Goal: Task Accomplishment & Management: Complete application form

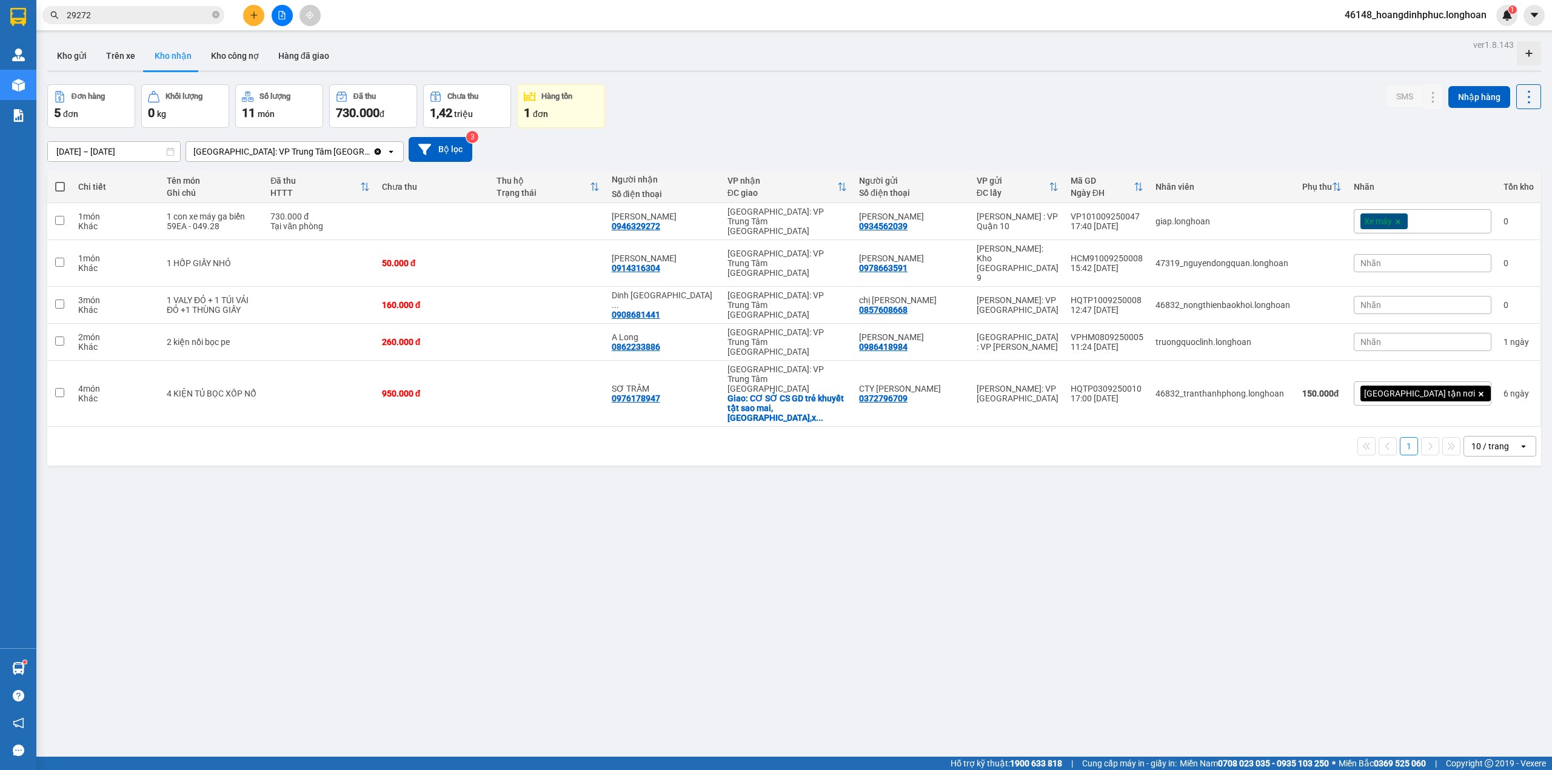
click at [259, 20] on button at bounding box center [253, 15] width 21 height 21
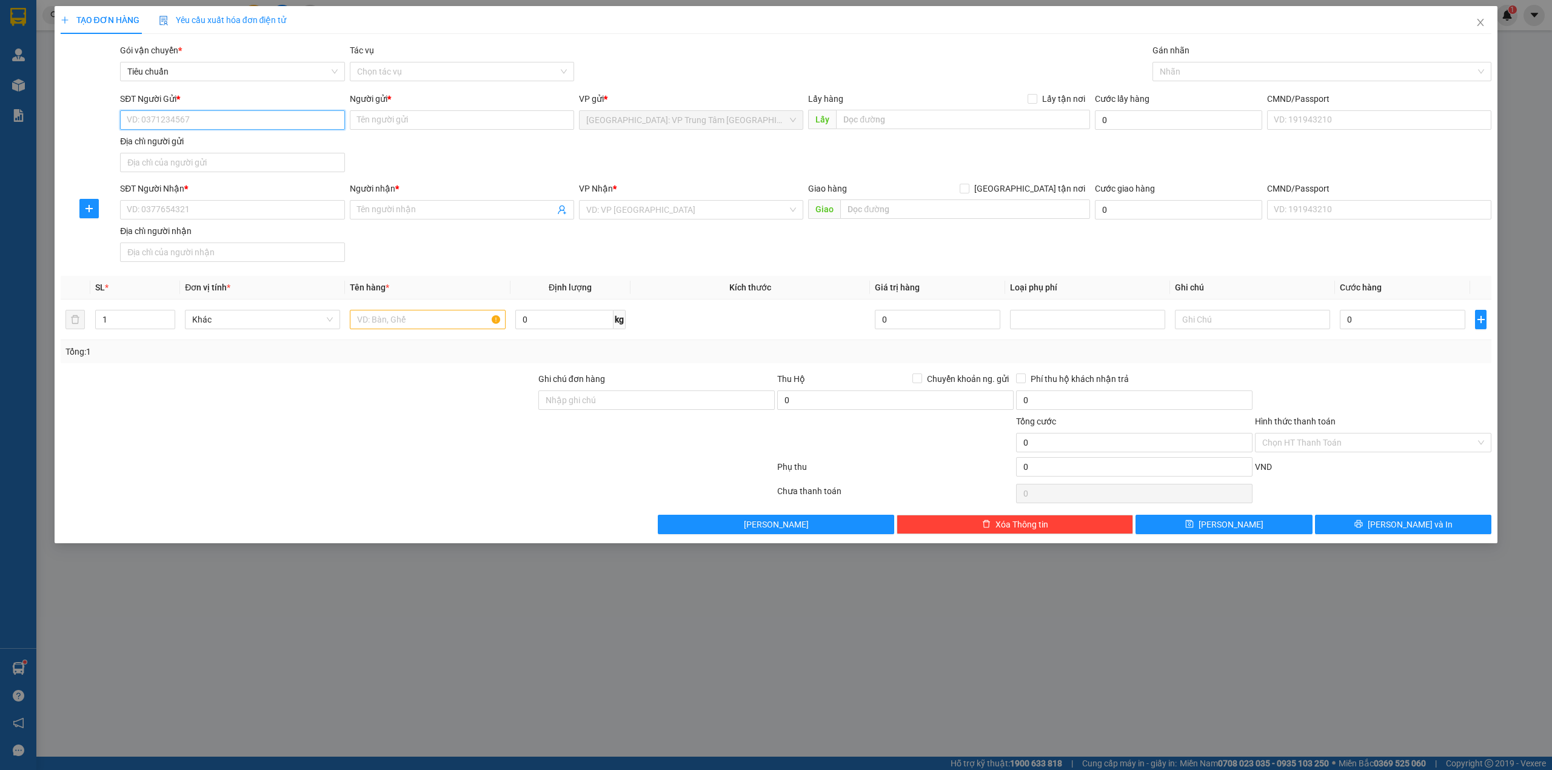
click at [190, 124] on input "SĐT Người Gửi *" at bounding box center [232, 119] width 224 height 19
type input "0338457998"
click at [438, 124] on input "Người gửi *" at bounding box center [462, 119] width 224 height 19
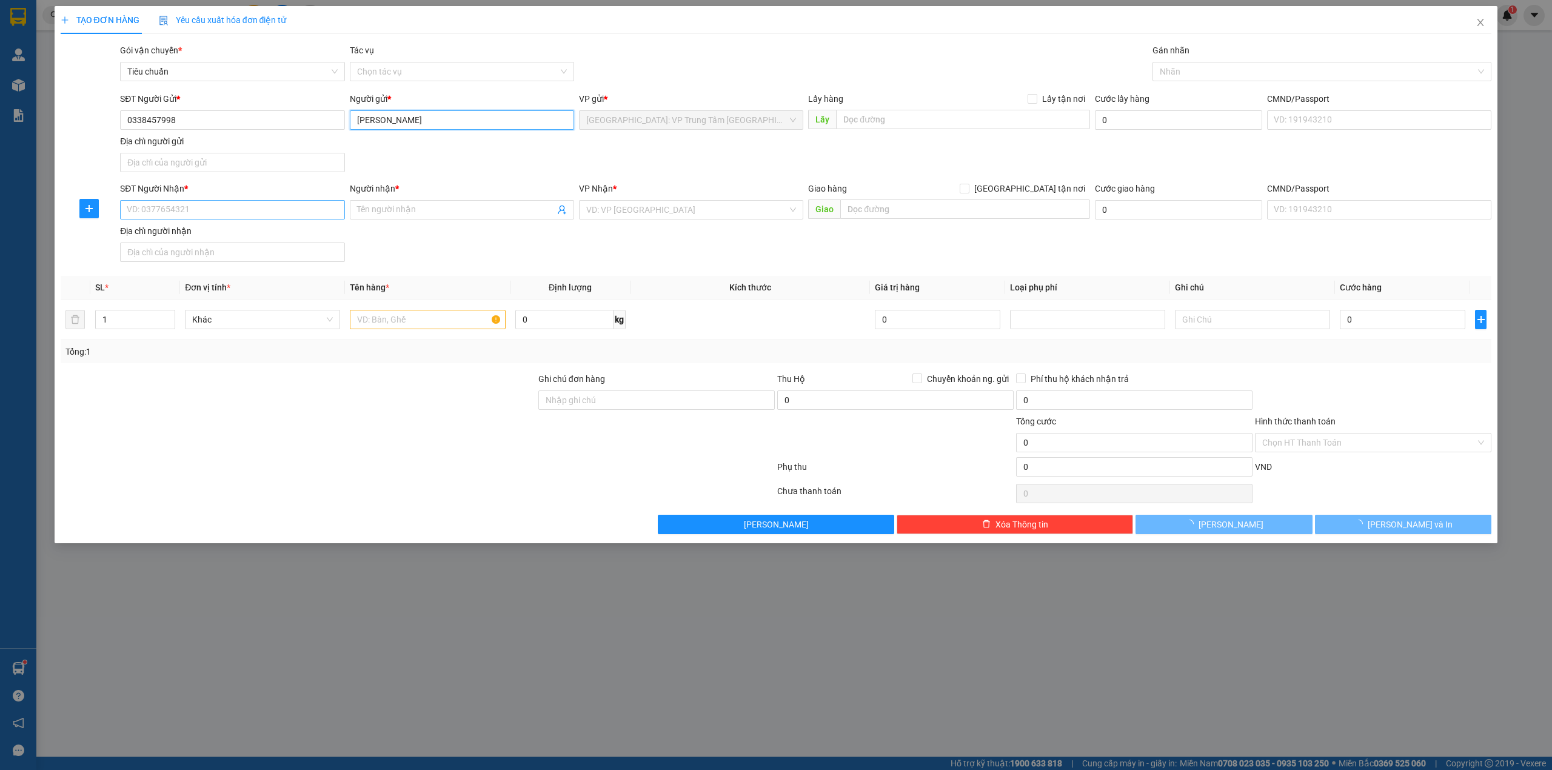
type input "[PERSON_NAME]"
click at [268, 202] on input "SĐT Người Nhận *" at bounding box center [232, 209] width 224 height 19
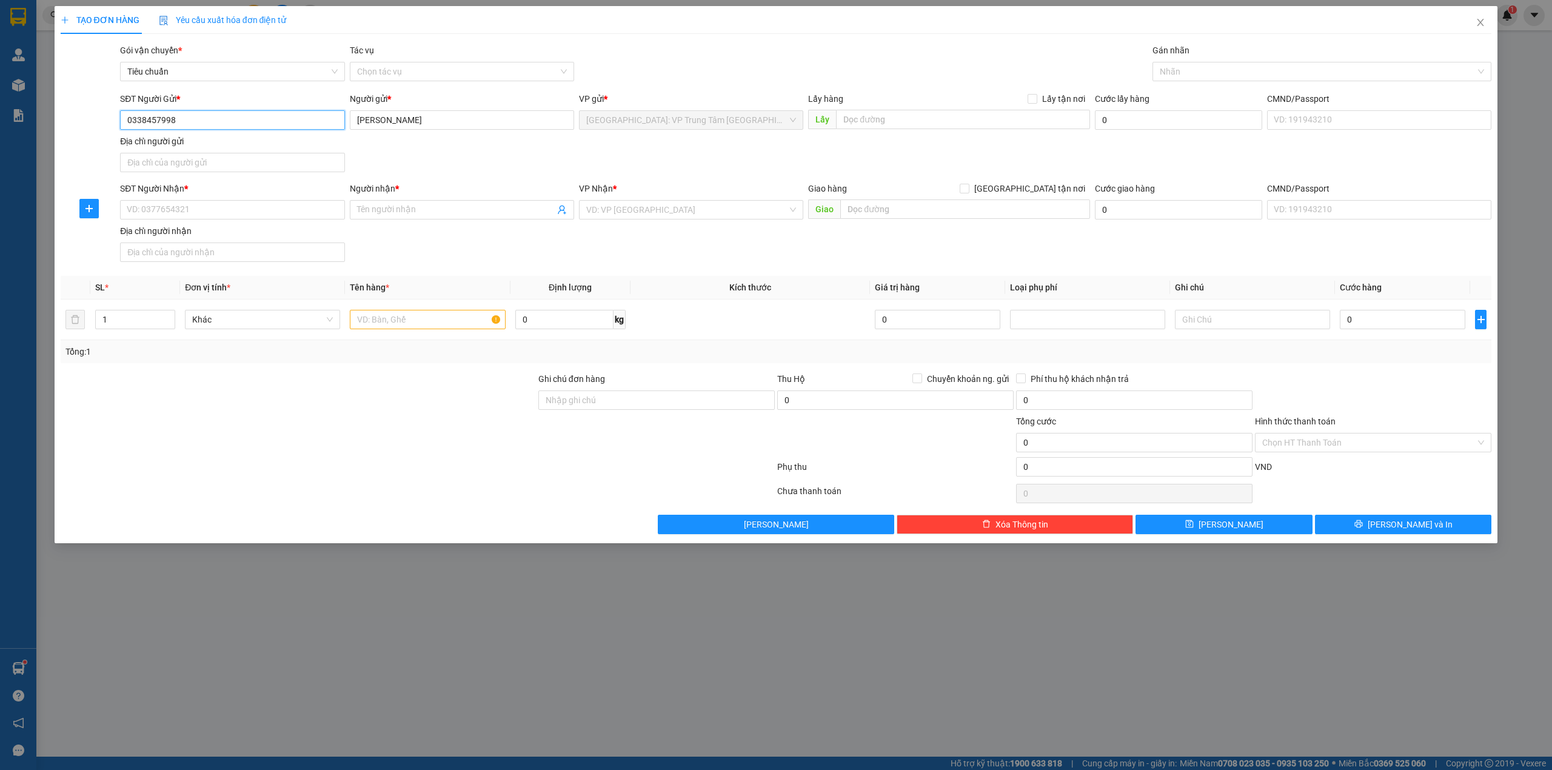
drag, startPoint x: 179, startPoint y: 125, endPoint x: 108, endPoint y: 125, distance: 71.5
click at [108, 125] on div "SĐT Người Gửi * 0338457998 0338457998 Người gửi * [PERSON_NAME] VP gửi * [GEOGR…" at bounding box center [776, 134] width 1434 height 85
click at [197, 212] on input "SĐT Người Nhận *" at bounding box center [232, 209] width 224 height 19
paste input "0338457998"
type input "0338457998"
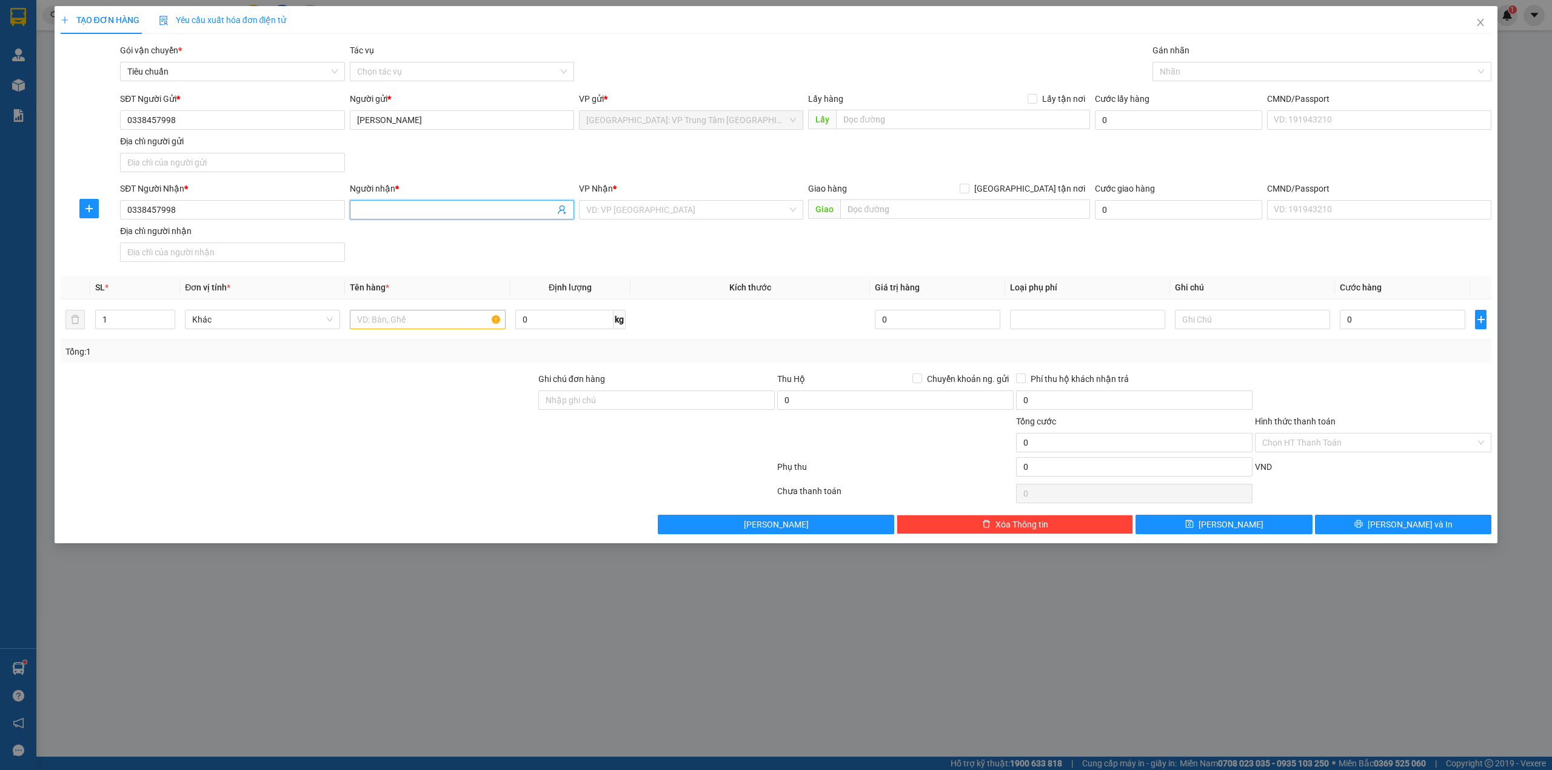
click at [415, 205] on input "Người nhận *" at bounding box center [456, 209] width 198 height 13
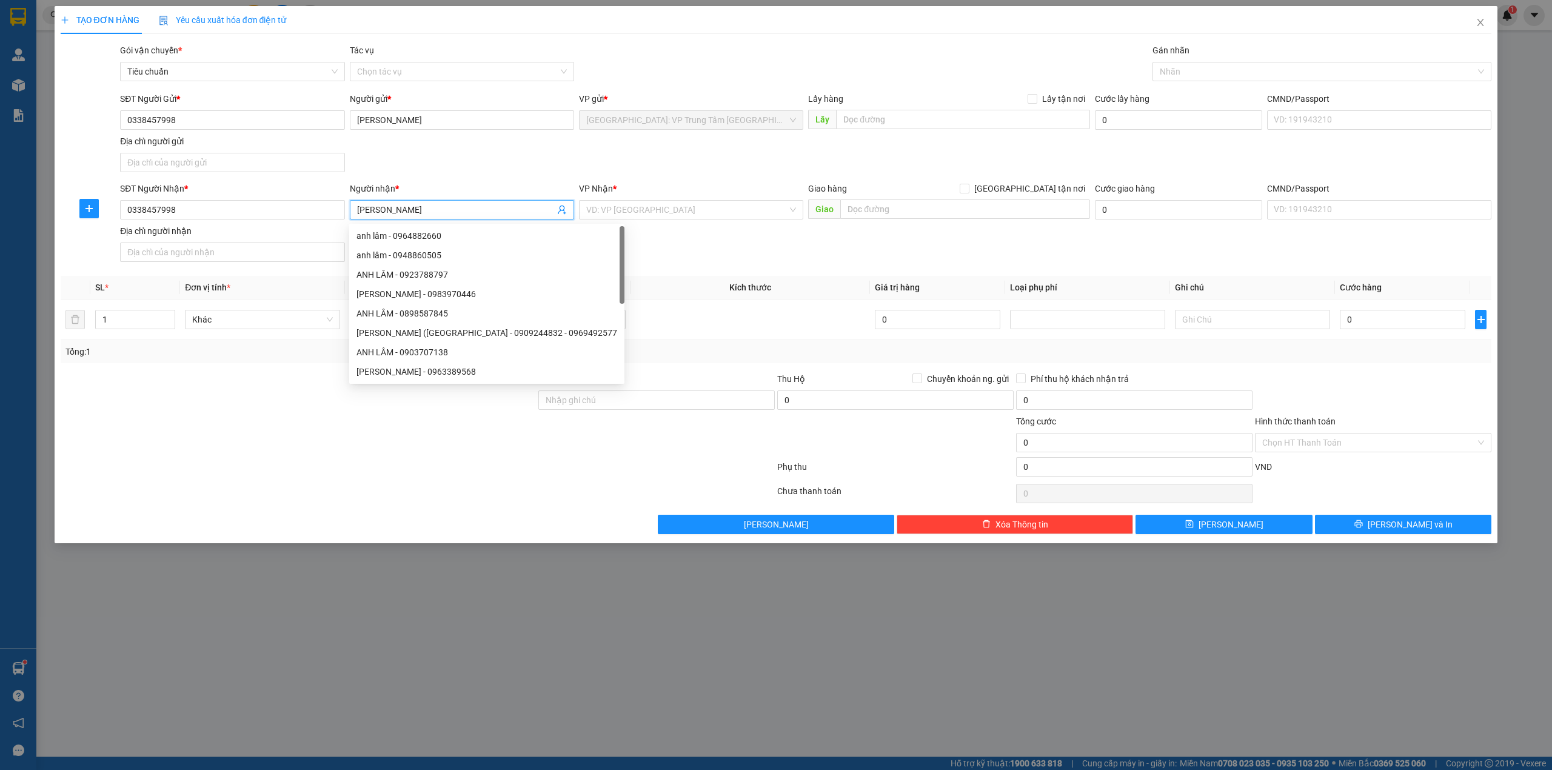
type input "[PERSON_NAME]"
click at [577, 168] on div "SĐT Người Gửi * 0338457998 Người gửi * [PERSON_NAME] VP gửi * [GEOGRAPHIC_DATA]…" at bounding box center [806, 134] width 1376 height 85
click at [627, 213] on input "search" at bounding box center [686, 210] width 201 height 18
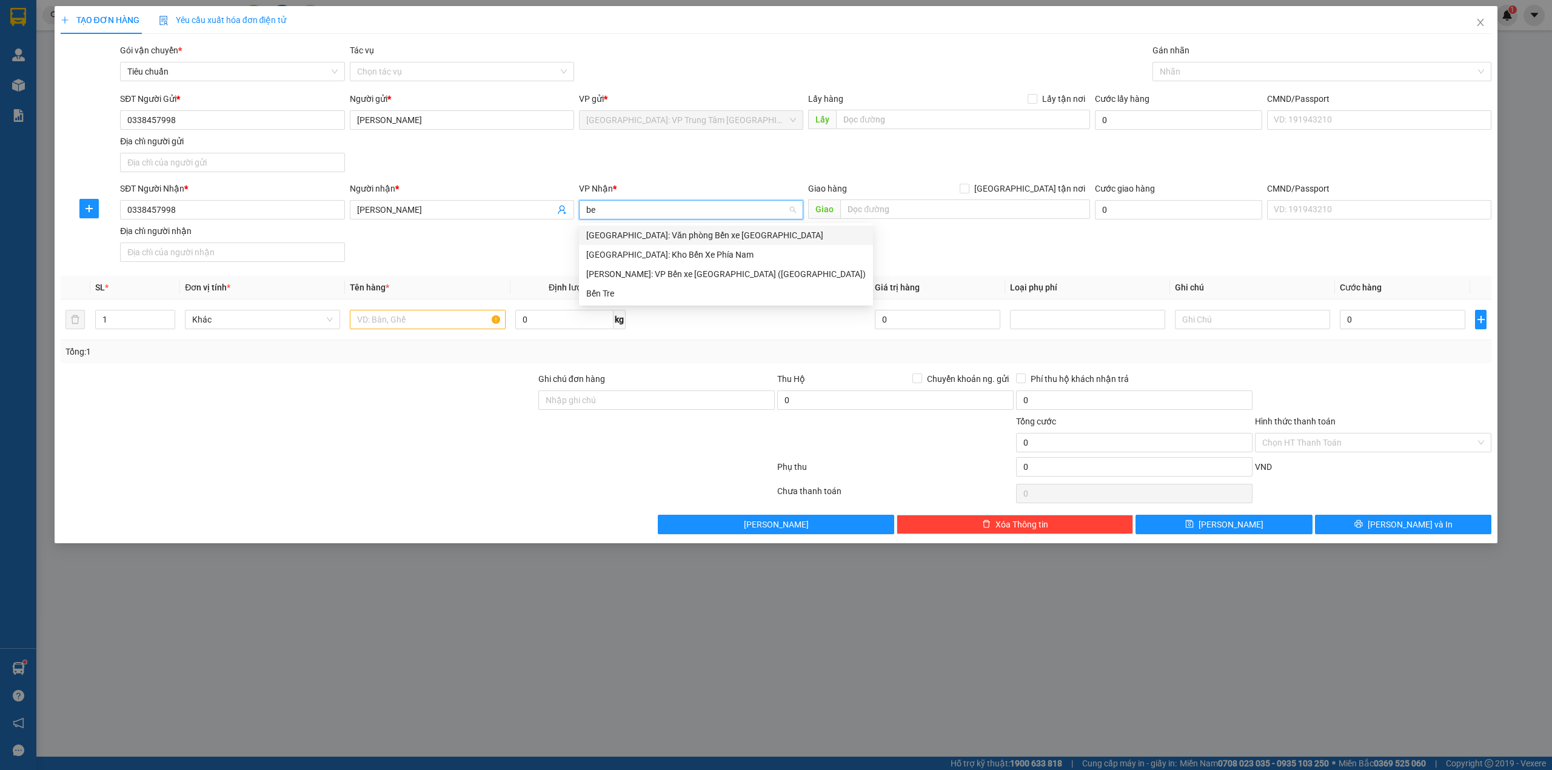
type input "b"
type input "kho"
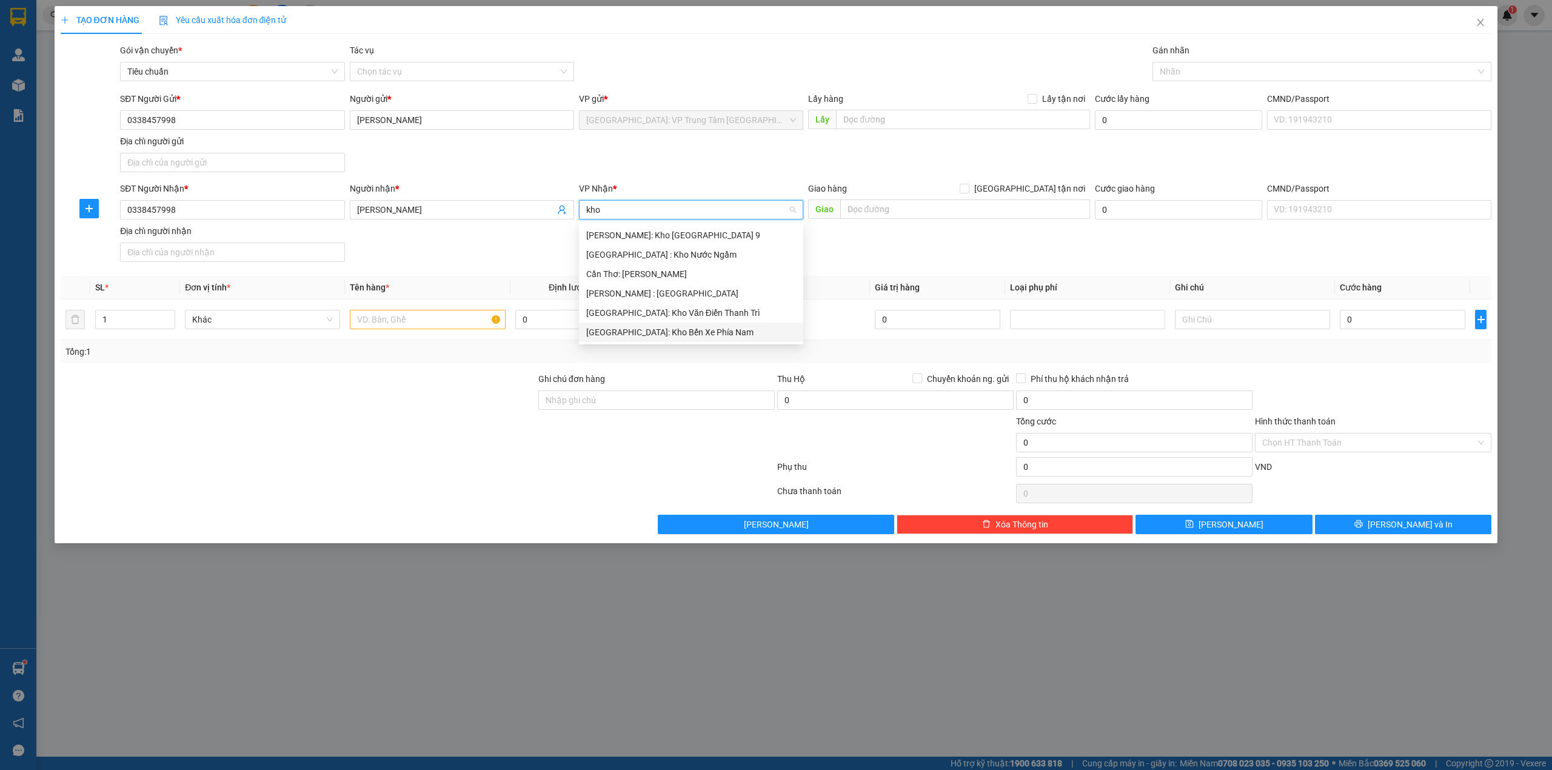
click at [708, 333] on div "[GEOGRAPHIC_DATA]: Kho Bến Xe Phía Nam" at bounding box center [691, 332] width 210 height 13
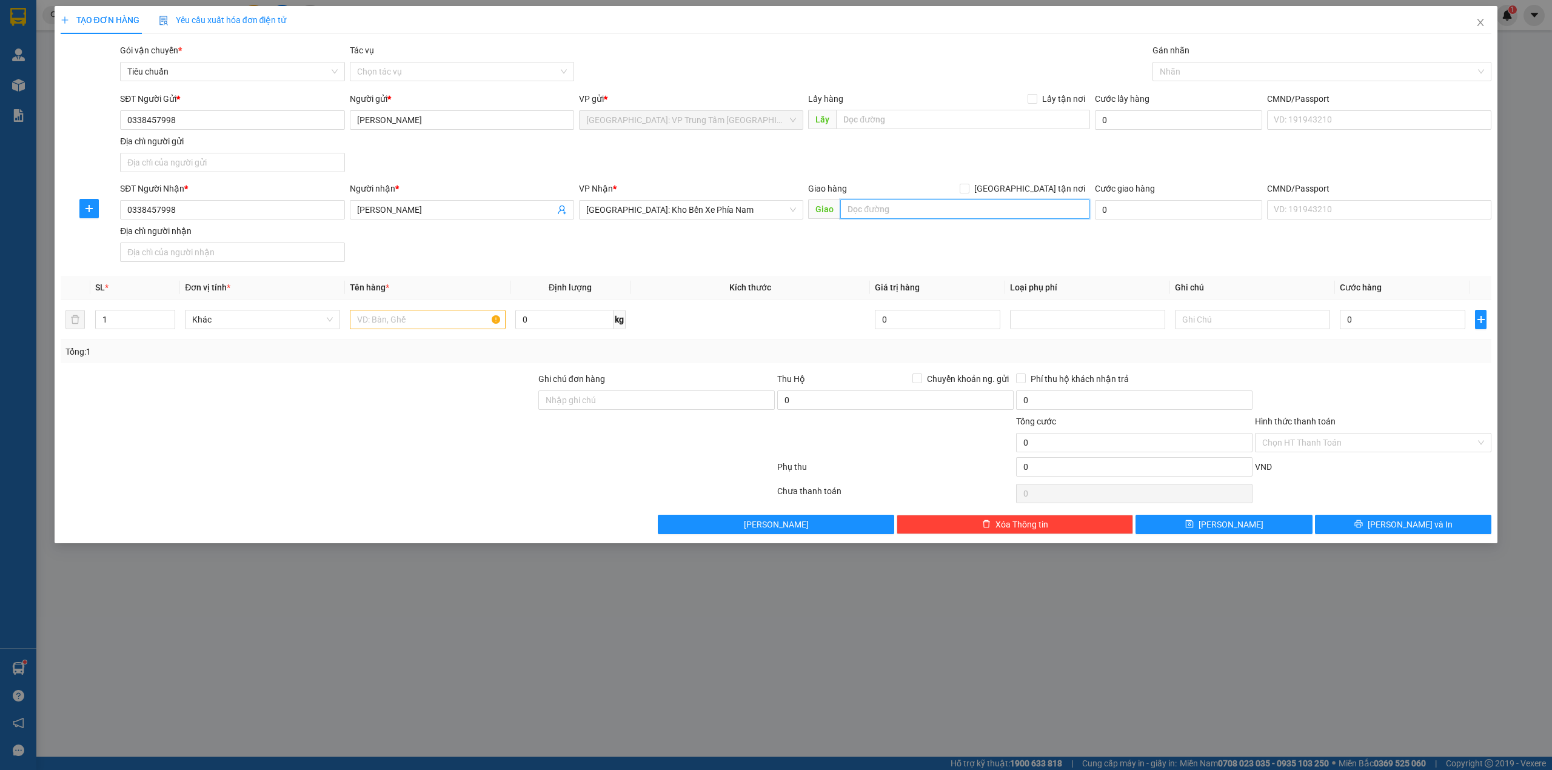
click at [866, 204] on input "text" at bounding box center [965, 208] width 250 height 19
click at [890, 209] on input "Tạp hóa Hà Đường tô vĩnh diện," at bounding box center [965, 208] width 250 height 19
click at [993, 204] on input "Tạp hóa Hà, [GEOGRAPHIC_DATA] diện," at bounding box center [965, 208] width 250 height 19
type input "Tạp hóa Hà, [GEOGRAPHIC_DATA] diện, [GEOGRAPHIC_DATA], [GEOGRAPHIC_DATA]"
click at [968, 190] on input "[GEOGRAPHIC_DATA] tận nơi" at bounding box center [964, 188] width 8 height 8
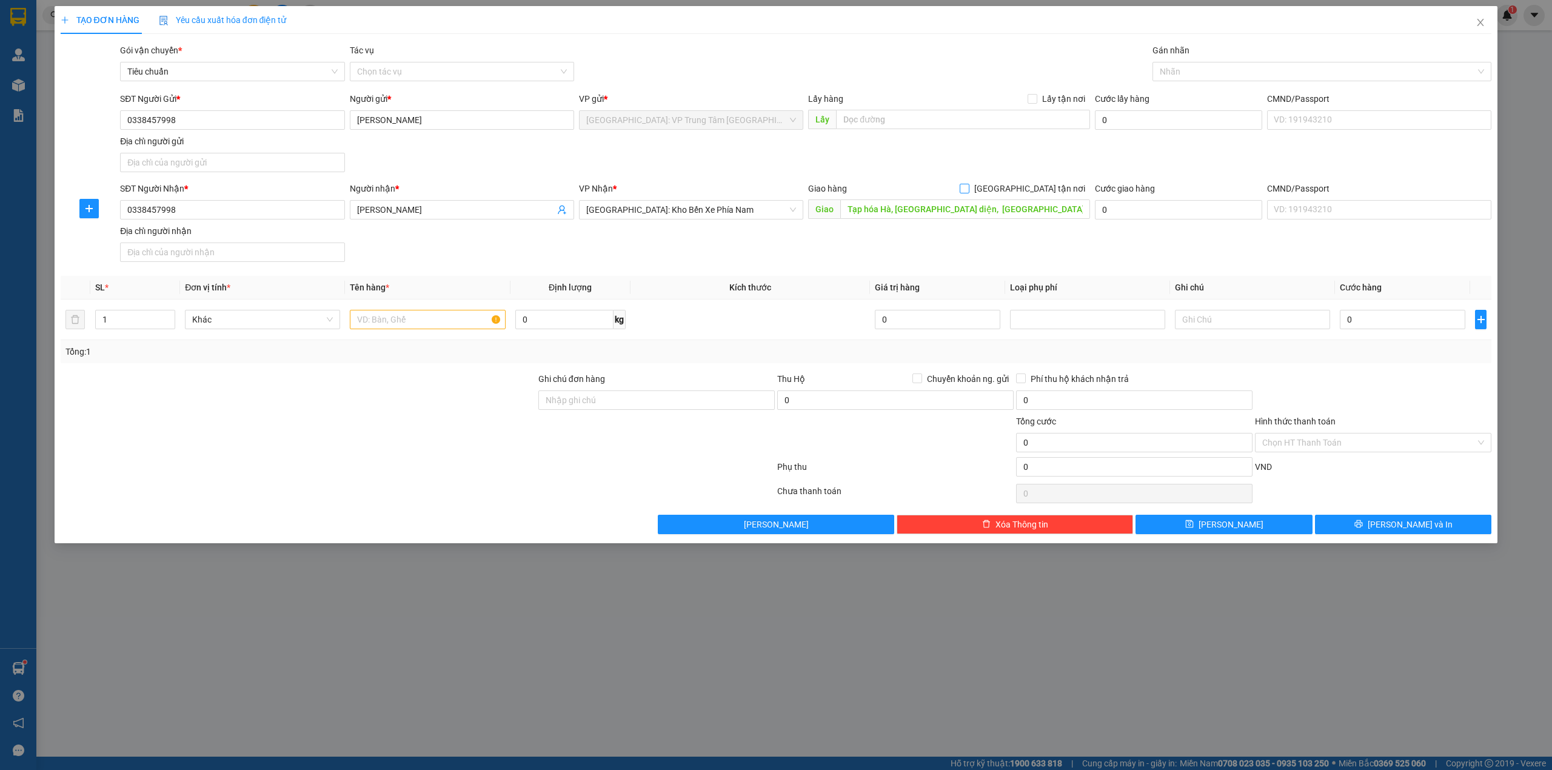
checkbox input "true"
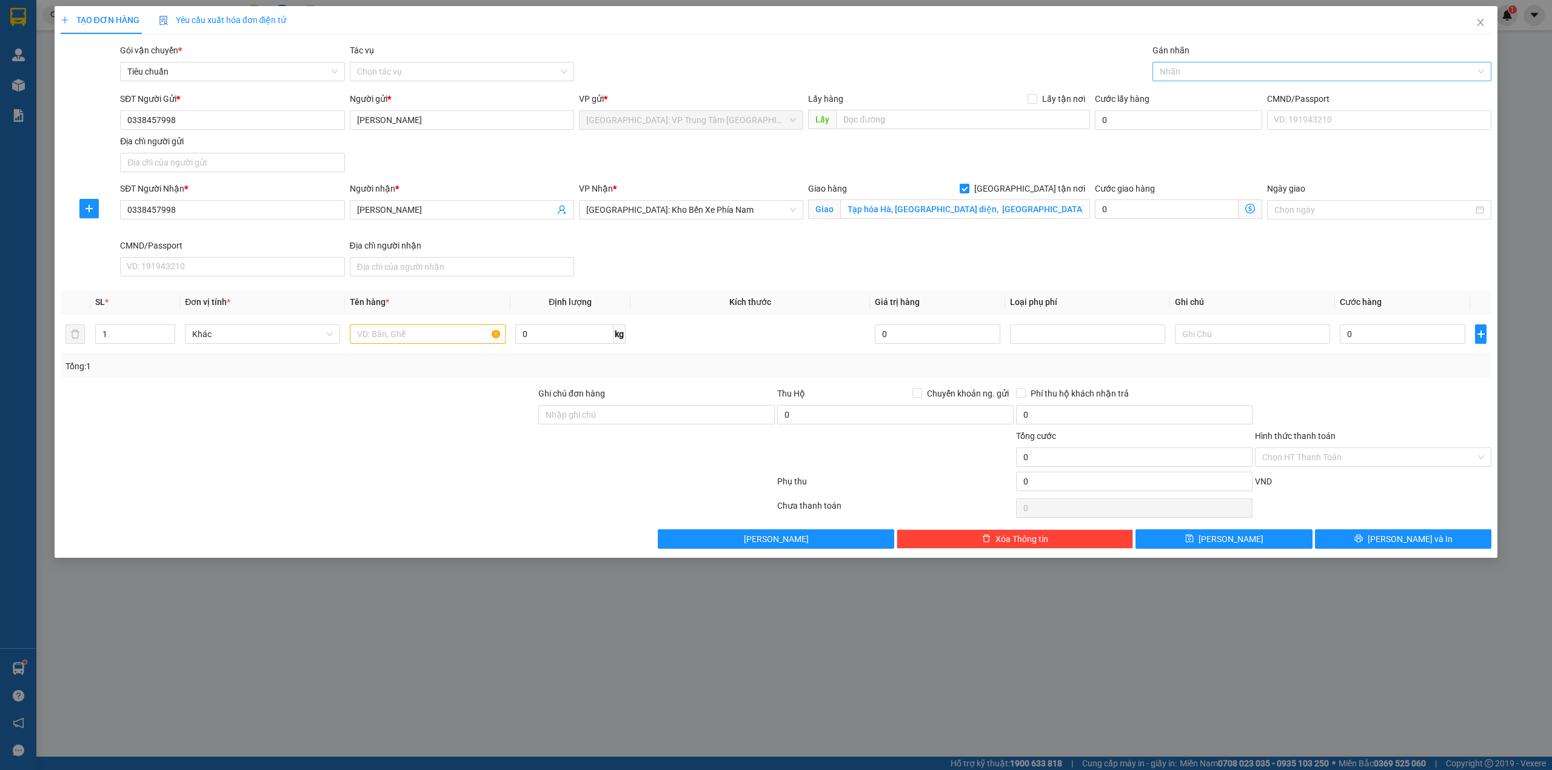
click at [1252, 61] on div "Gán nhãn" at bounding box center [1321, 53] width 339 height 18
click at [1250, 67] on div at bounding box center [1315, 71] width 321 height 15
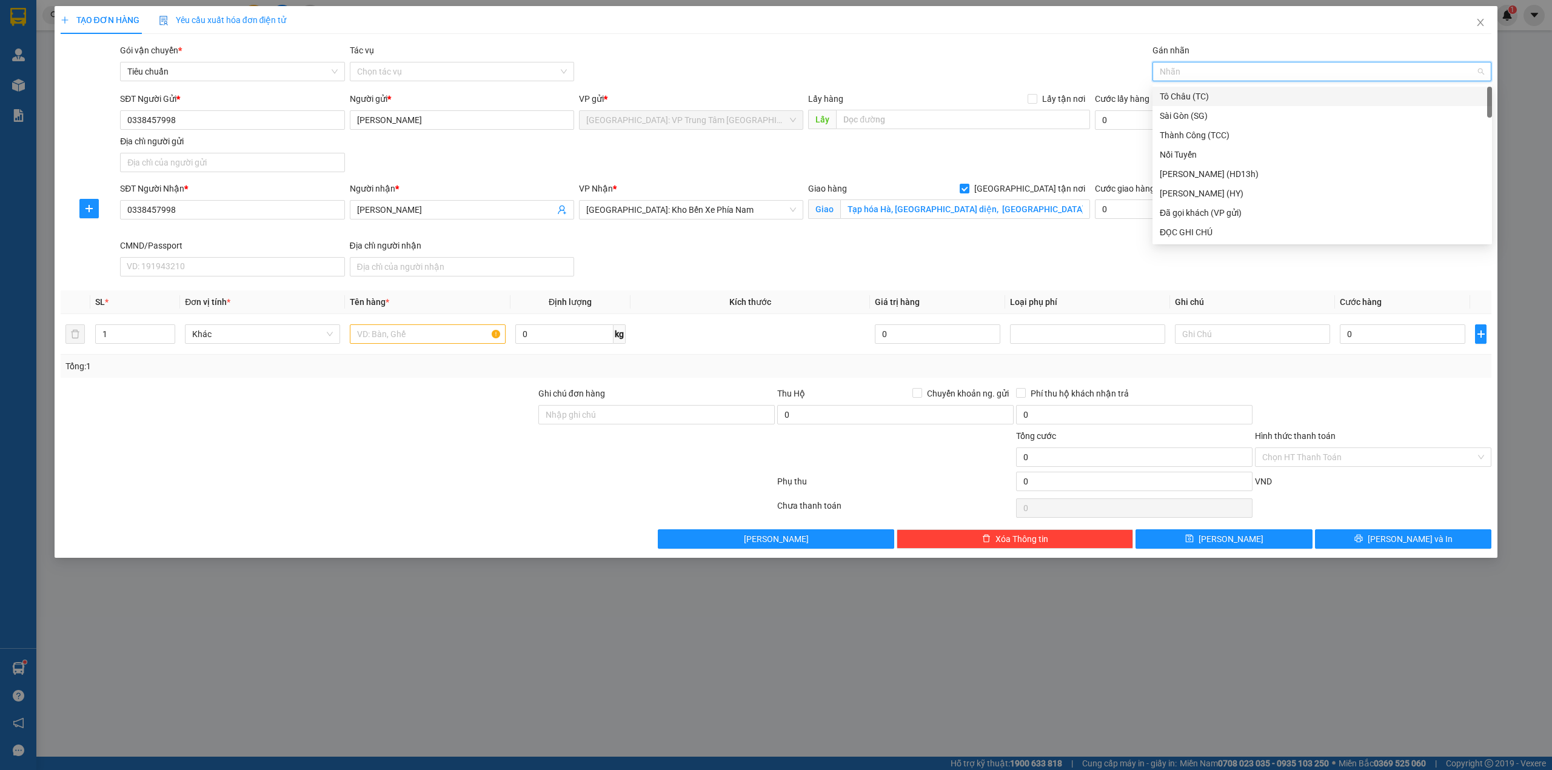
type input "g"
click at [1182, 229] on div "[GEOGRAPHIC_DATA] tận nơi" at bounding box center [1322, 231] width 325 height 13
click at [1034, 47] on div "Gói vận chuyển * Tiêu chuẩn Tác vụ Chọn tác vụ Gán nhãn Giao tận nơi [GEOGRAP…" at bounding box center [806, 65] width 1376 height 42
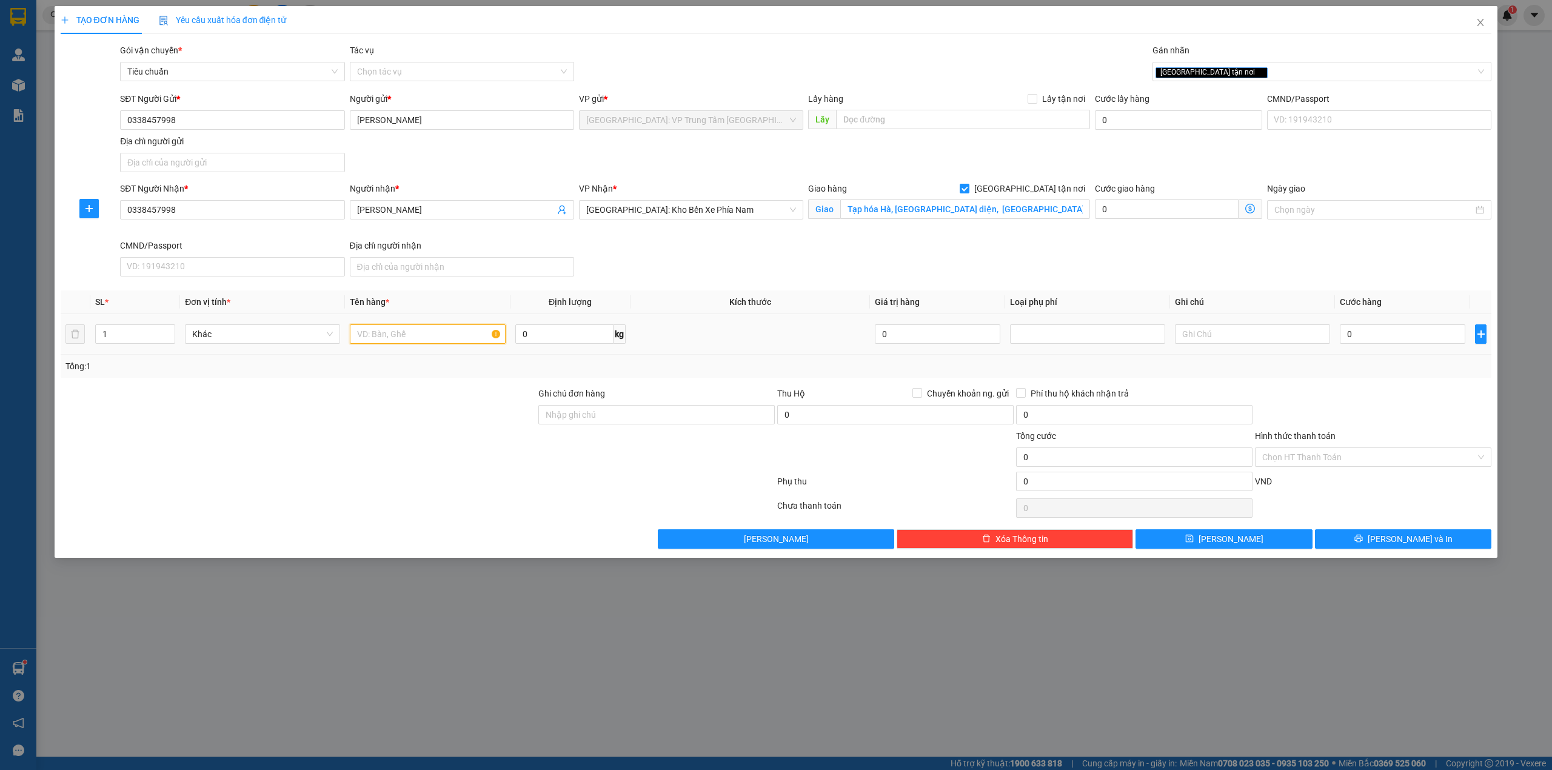
click at [429, 333] on input "text" at bounding box center [427, 333] width 155 height 19
type input "1 con xe AB (49B1-99956)"
drag, startPoint x: 556, startPoint y: 413, endPoint x: 568, endPoint y: 413, distance: 11.5
click at [556, 413] on input "Ghi chú đơn hàng" at bounding box center [656, 414] width 236 height 19
type input "1 chìa khóa + 0 cavet"
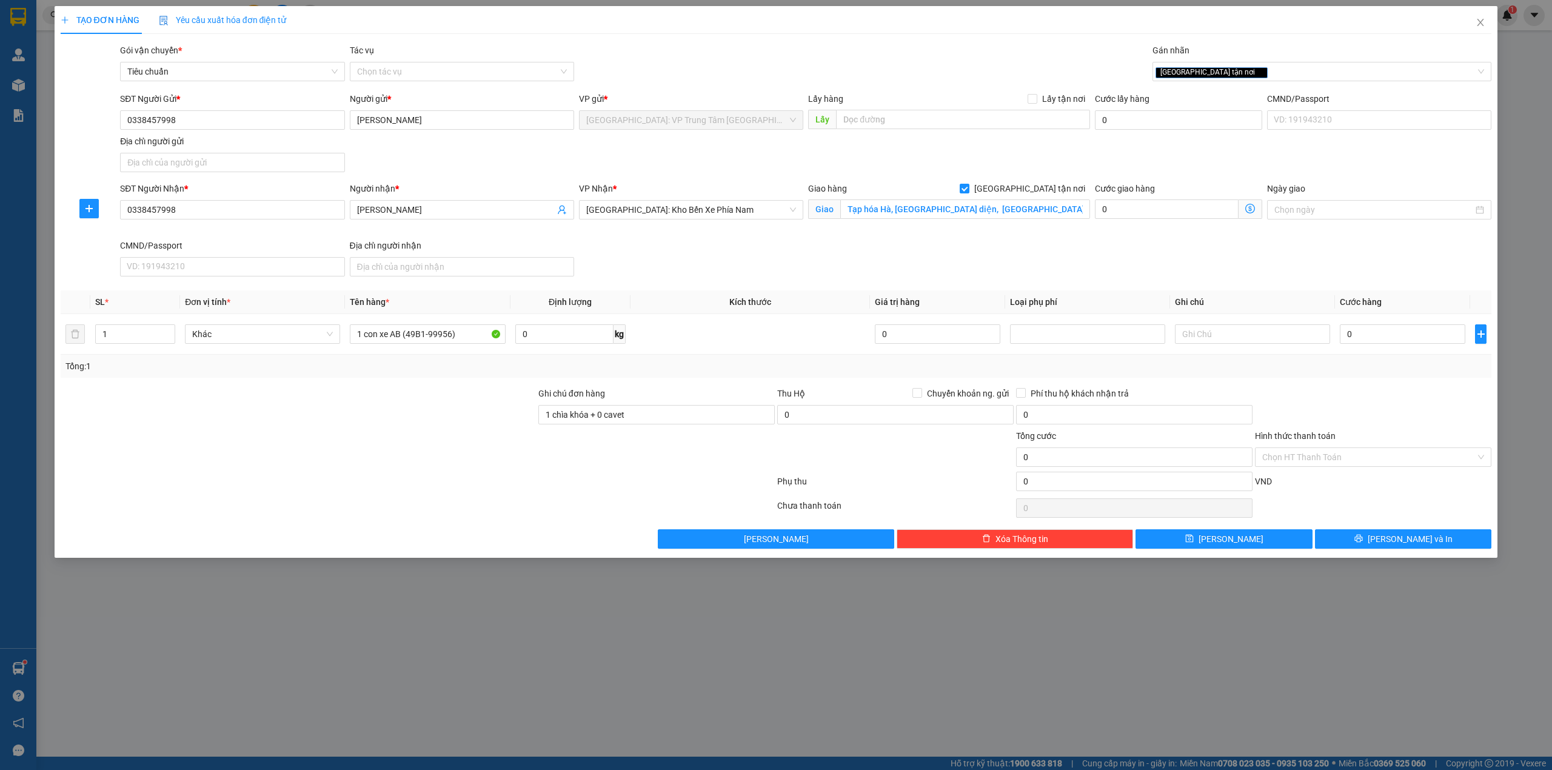
click at [670, 373] on div "Tổng: 1" at bounding box center [775, 365] width 1421 height 13
click at [1393, 333] on input "0" at bounding box center [1402, 333] width 125 height 19
type input "3"
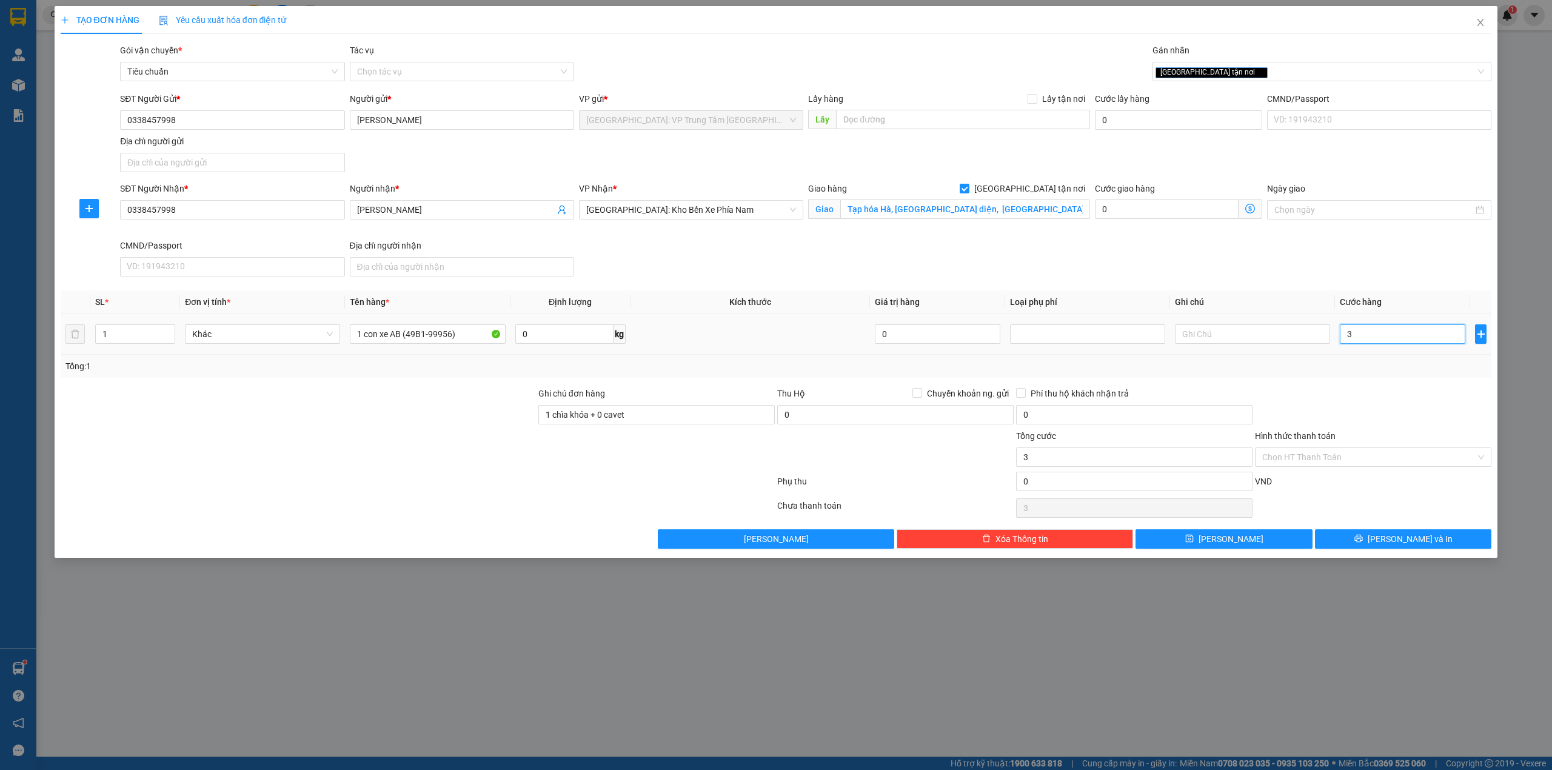
type input "37"
type input "370"
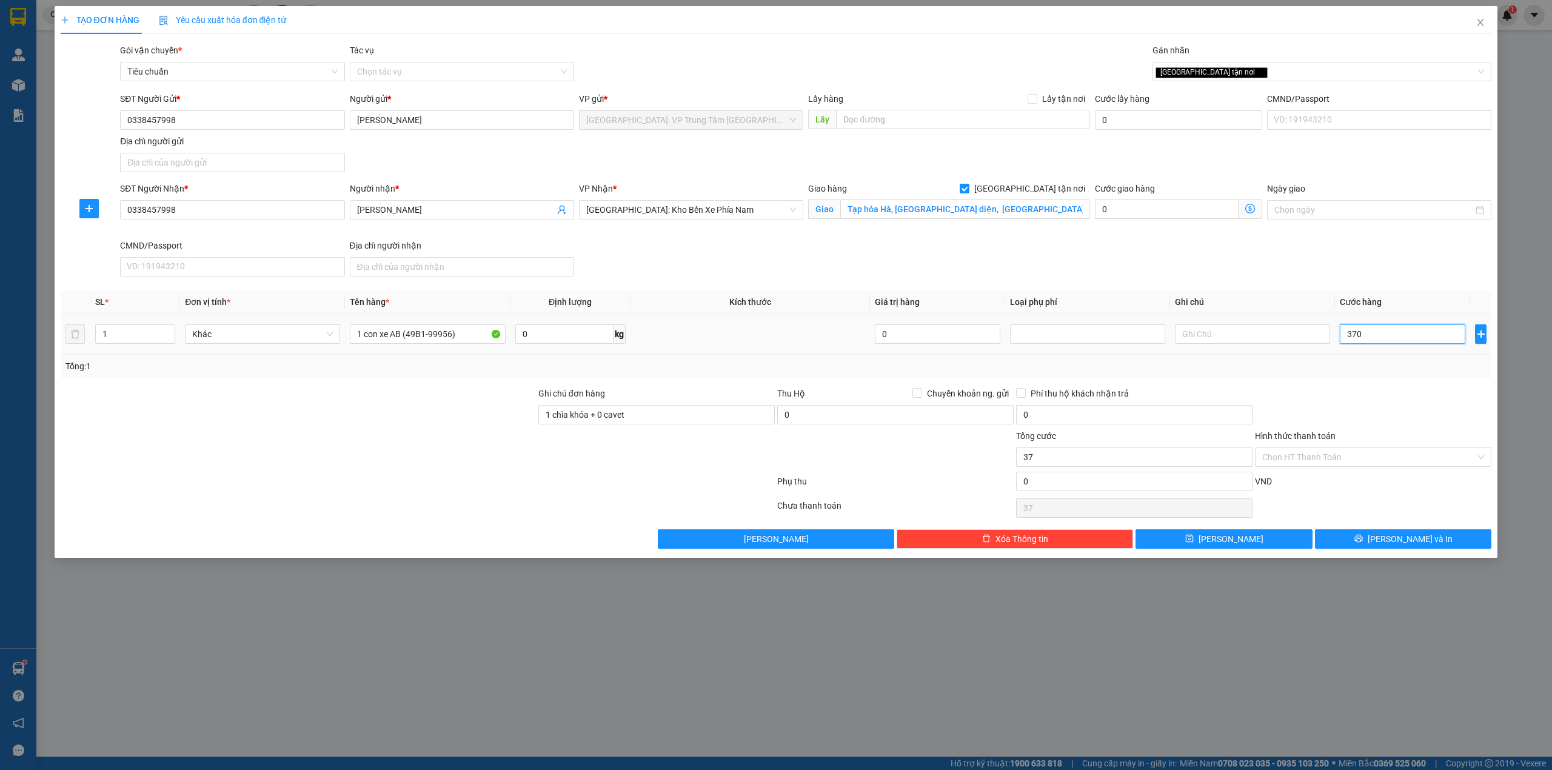
type input "370"
type input "3.700"
type input "37.000"
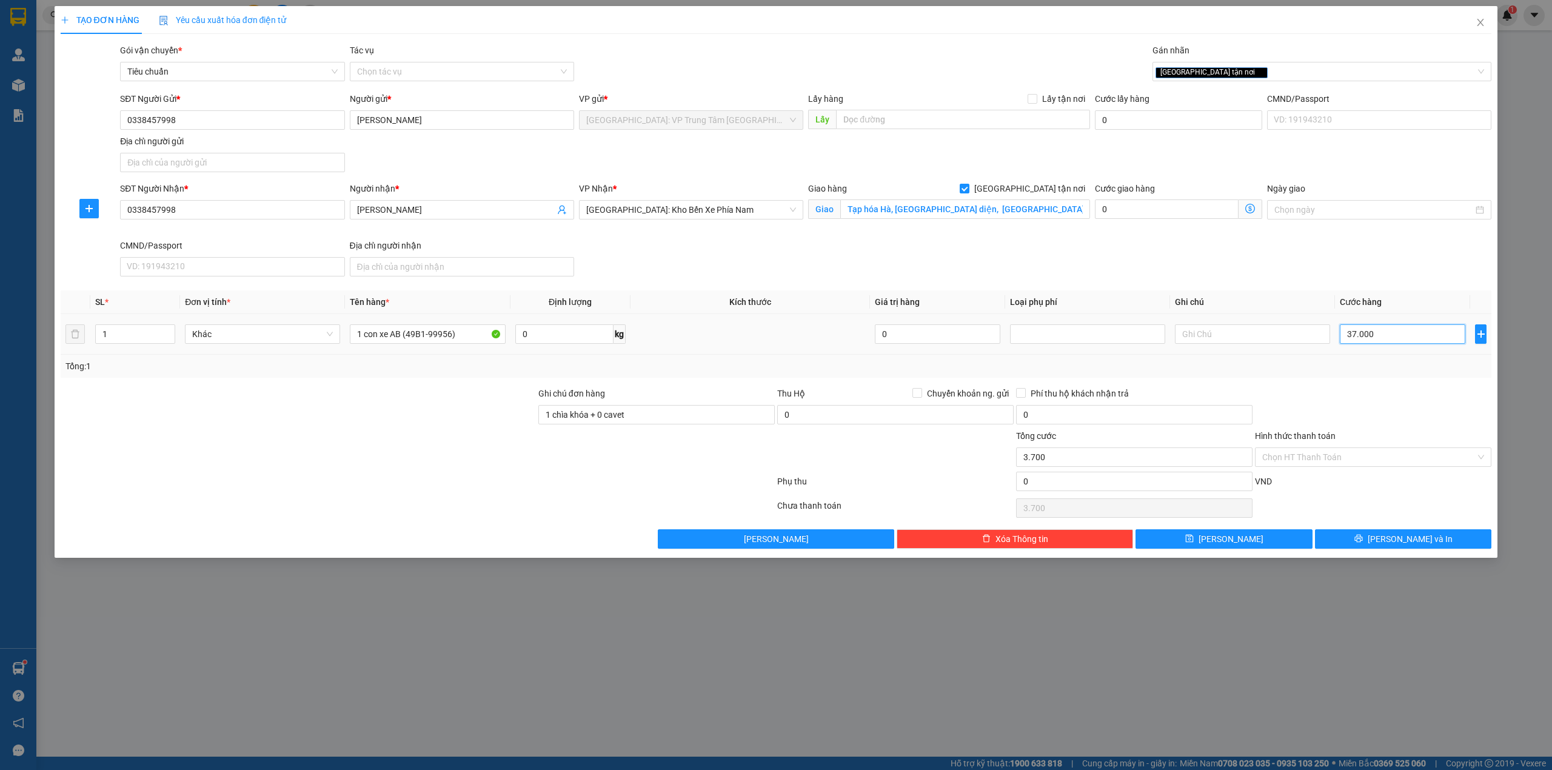
type input "37.000"
type input "370.000"
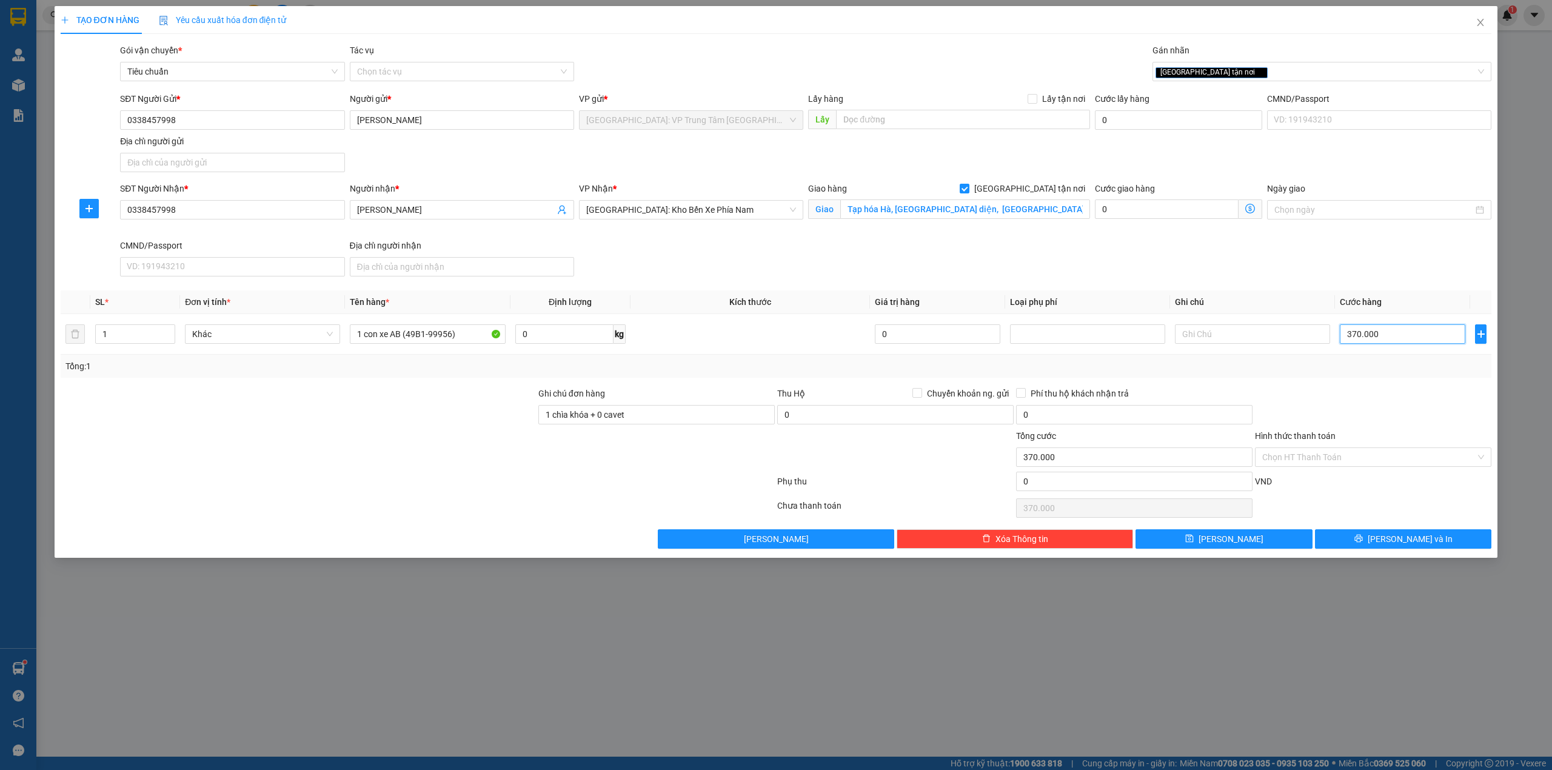
type input "370.000"
click at [1374, 386] on div "Transit Pickup Surcharge Ids Transit Deliver Surcharge Ids Transit Deliver Surc…" at bounding box center [776, 296] width 1431 height 505
click at [1355, 539] on button "[PERSON_NAME] và In" at bounding box center [1403, 538] width 177 height 19
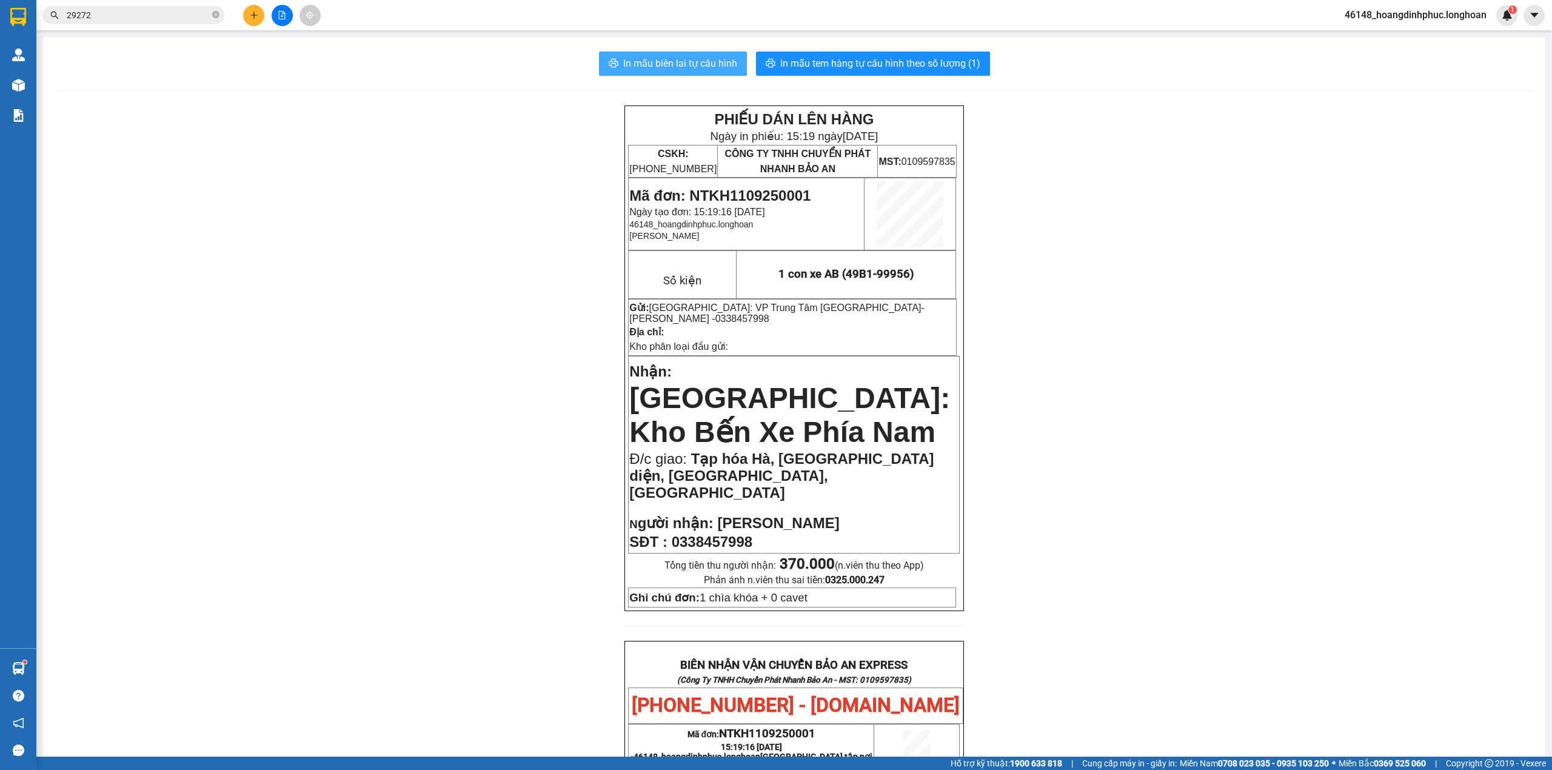
click at [698, 62] on span "In mẫu biên lai tự cấu hình" at bounding box center [680, 63] width 114 height 15
click at [215, 18] on icon "close-circle" at bounding box center [215, 14] width 7 height 7
click at [183, 18] on input "text" at bounding box center [138, 14] width 143 height 13
paste input "NTKH0309250007"
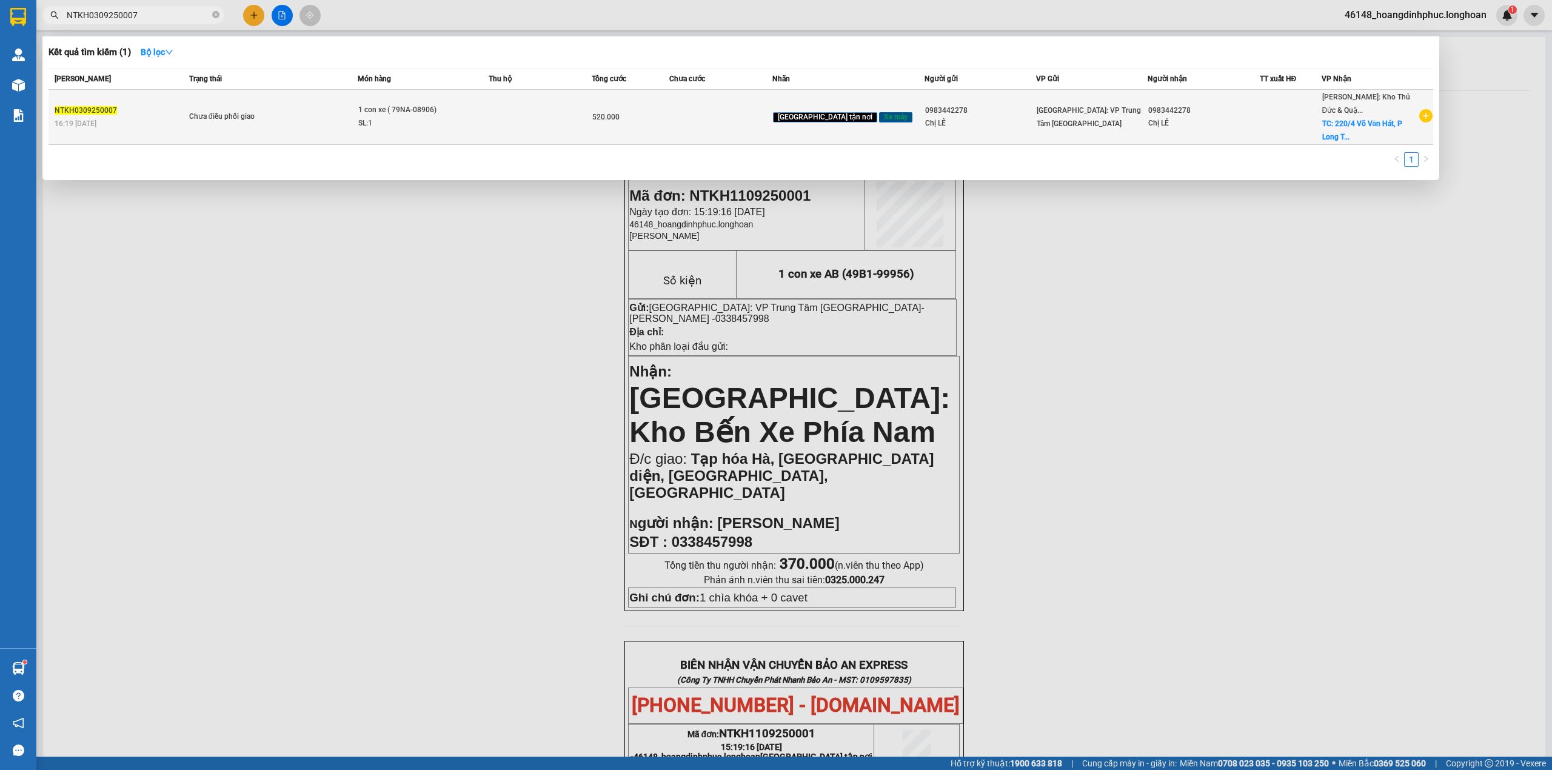
type input "NTKH0309250007"
click at [669, 108] on td "520.000" at bounding box center [631, 117] width 78 height 55
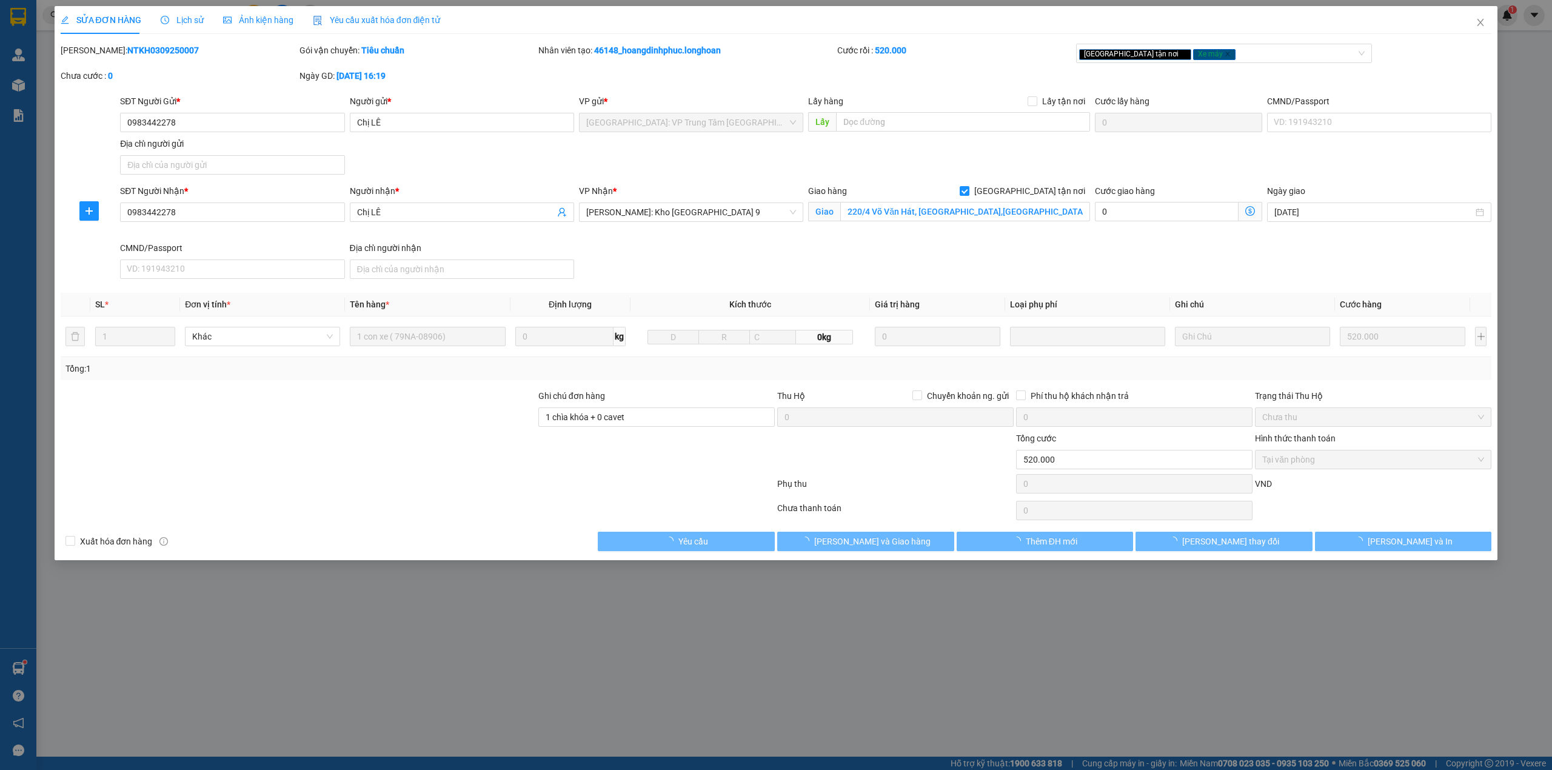
click at [182, 22] on span "Lịch sử" at bounding box center [182, 20] width 43 height 10
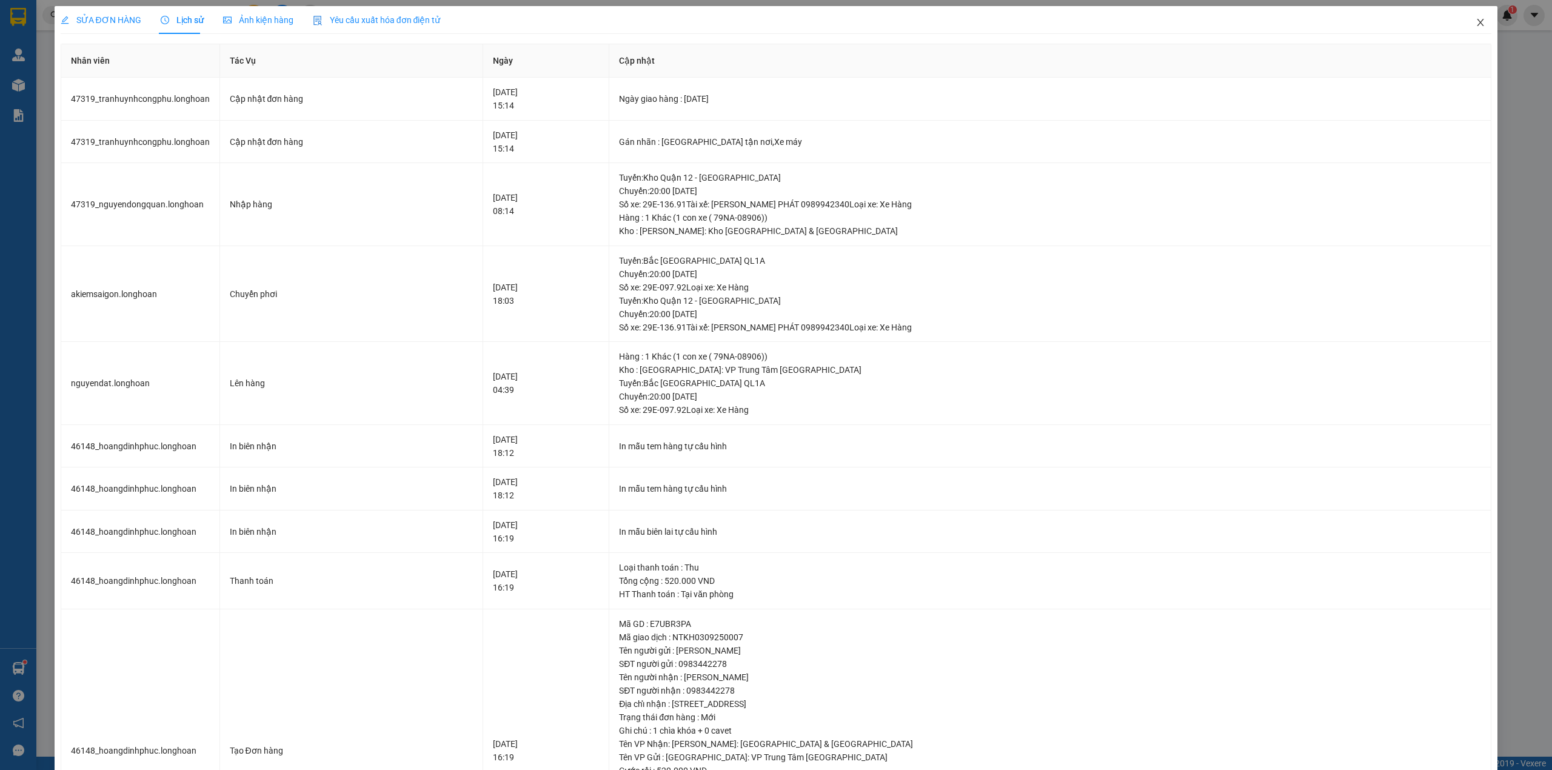
click at [1470, 29] on span "Close" at bounding box center [1480, 23] width 34 height 34
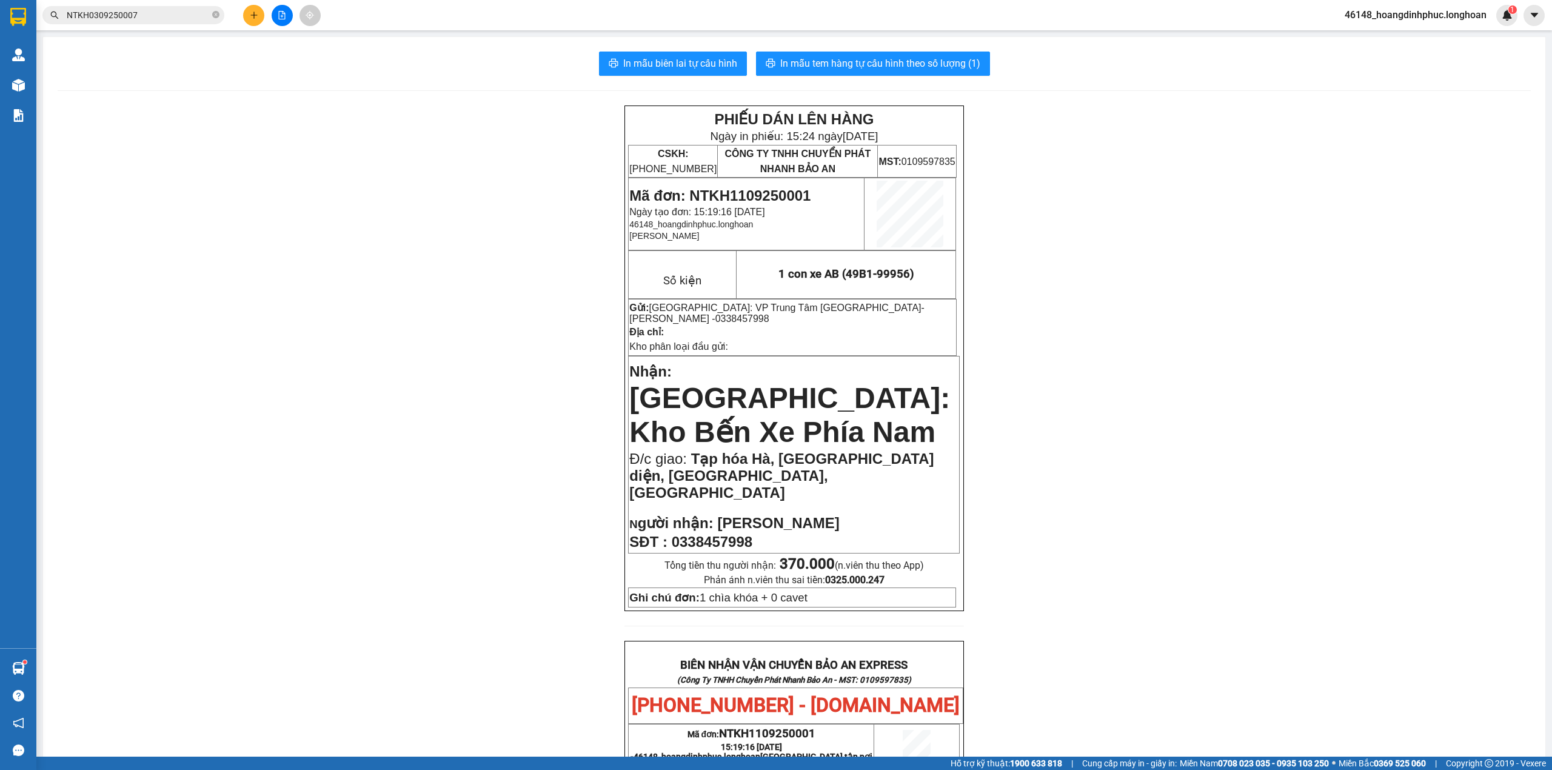
click at [13, 80] on img at bounding box center [18, 85] width 13 height 13
